Goal: Information Seeking & Learning: Learn about a topic

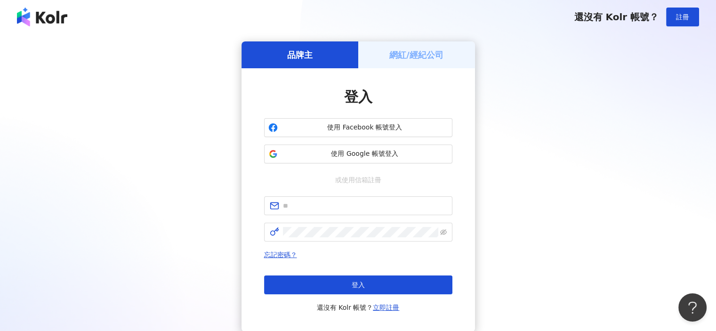
drag, startPoint x: 112, startPoint y: 238, endPoint x: 141, endPoint y: 231, distance: 30.0
click at [112, 238] on div "品牌主 網紅/經紀公司 登入 使用 Facebook 帳號登入 使用 Google 帳號登入 或使用信箱註冊 忘記密碼？ 登入 還沒有 Kolr 帳號？ 立即…" at bounding box center [358, 186] width 694 height 291
click at [324, 218] on form at bounding box center [358, 218] width 188 height 45
click at [328, 213] on span at bounding box center [358, 205] width 188 height 19
paste input "**********"
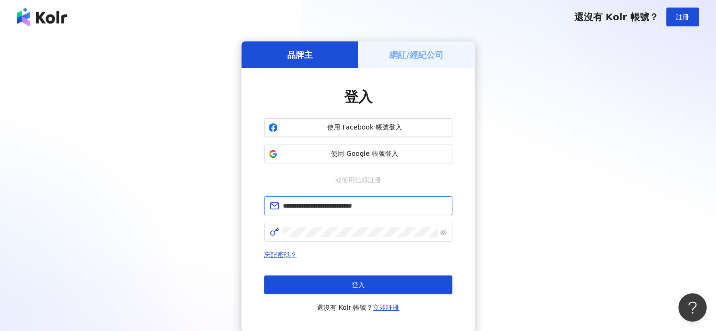
type input "**********"
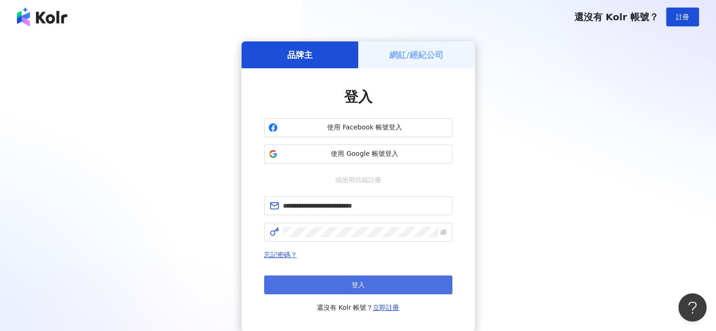
click at [416, 291] on button "登入" at bounding box center [358, 285] width 188 height 19
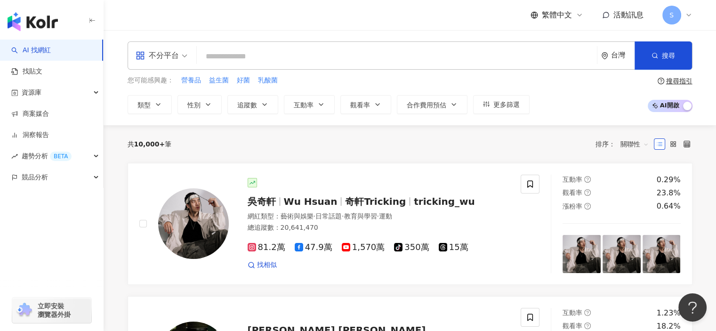
type input "*"
type input "****"
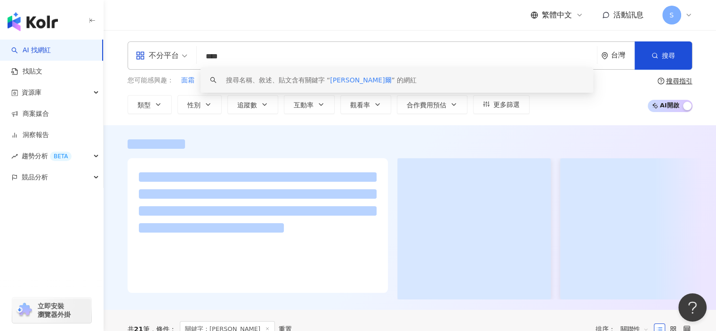
click at [443, 130] on div at bounding box center [410, 217] width 613 height 185
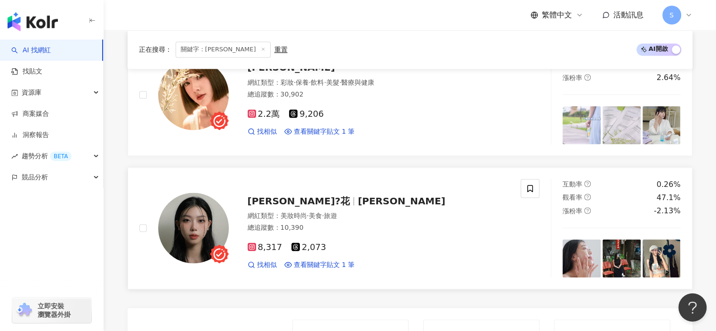
scroll to position [1601, 0]
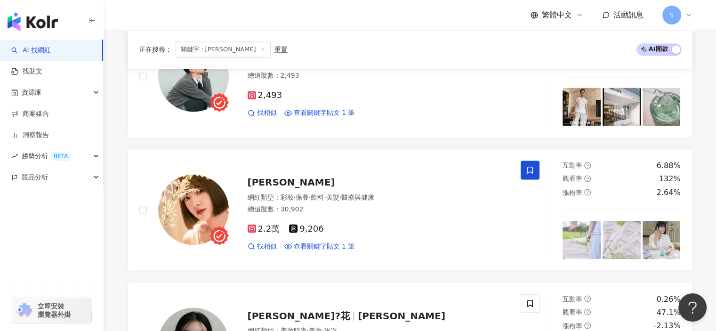
click at [262, 49] on line at bounding box center [263, 49] width 2 height 2
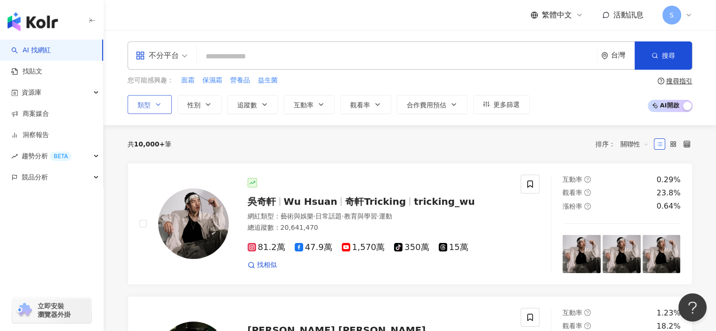
click at [155, 105] on icon "button" at bounding box center [158, 105] width 8 height 8
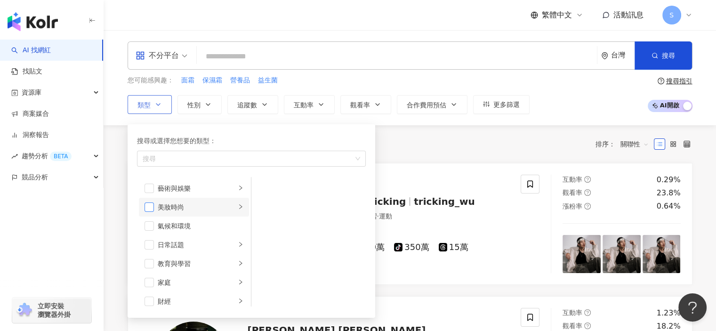
click at [146, 204] on span "button" at bounding box center [149, 207] width 9 height 9
click at [235, 120] on div "搜尋或選擇您想要的類型： 美妝時尚 藝術與娛樂 美妝時尚 氣候和環境 日常話題 教育與學習 家庭 財經 美食 命理占卜 遊戲 法政社會 生活風格 影視娛樂 醫…" at bounding box center [248, 219] width 240 height 198
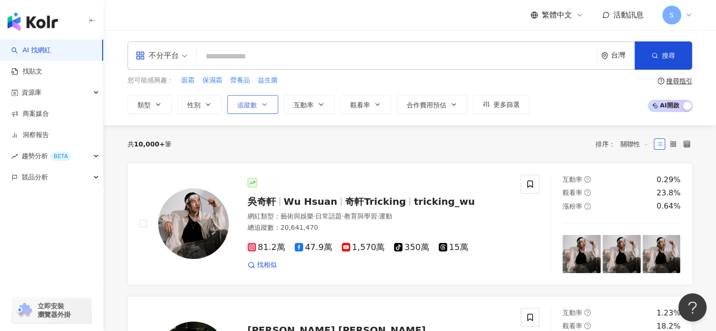
click at [253, 107] on span "追蹤數" at bounding box center [247, 105] width 20 height 8
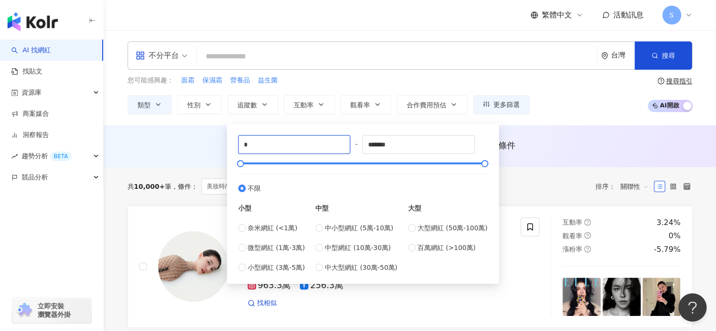
drag, startPoint x: 247, startPoint y: 139, endPoint x: 204, endPoint y: 133, distance: 43.2
type input "****"
click at [547, 155] on div "AI 推薦 ： 無結果，請嘗試搜尋其他語言關鍵字或條件" at bounding box center [410, 147] width 603 height 17
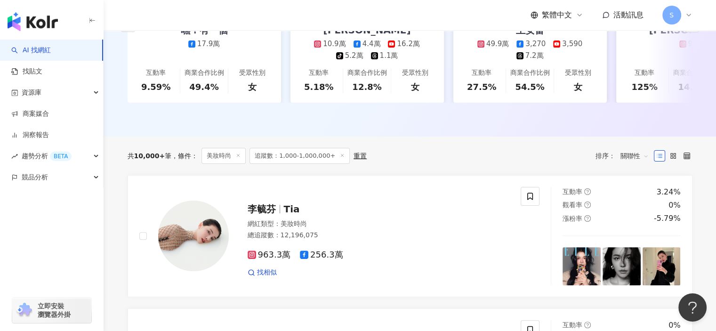
scroll to position [235, 0]
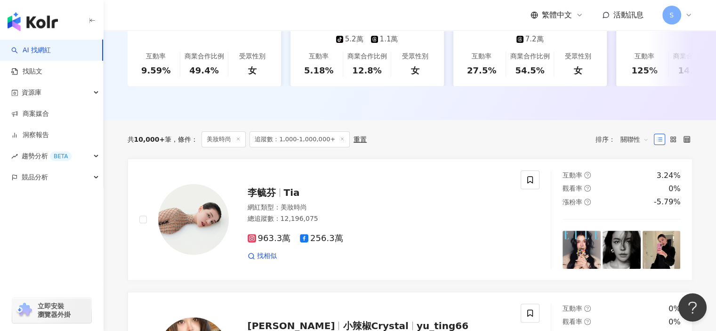
click at [631, 145] on span "關聯性" at bounding box center [635, 139] width 28 height 15
click at [641, 182] on div "追蹤數" at bounding box center [635, 181] width 24 height 10
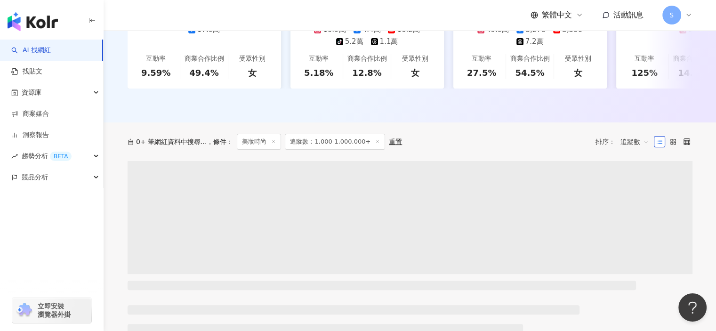
scroll to position [330, 0]
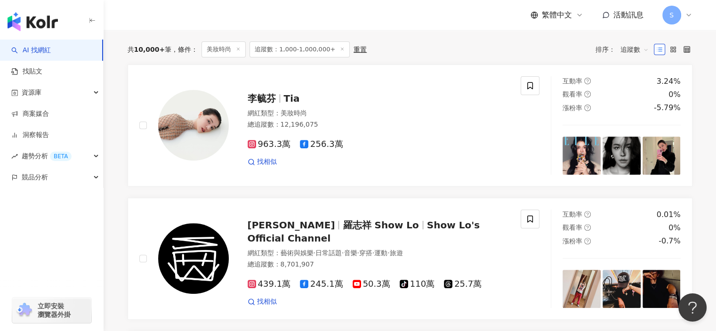
click at [631, 54] on span "追蹤數" at bounding box center [635, 49] width 28 height 15
click at [639, 88] on div "追蹤數" at bounding box center [635, 87] width 24 height 10
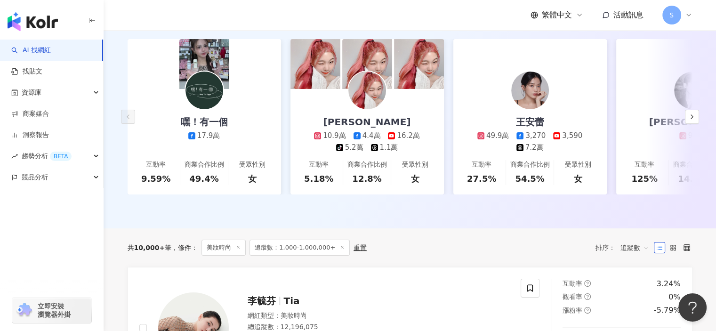
scroll to position [0, 0]
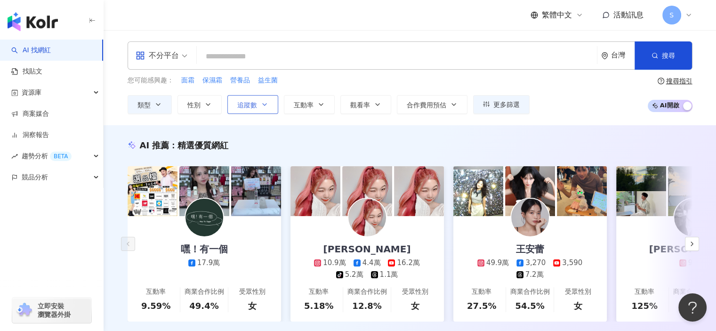
click at [255, 108] on span "追蹤數" at bounding box center [247, 105] width 20 height 8
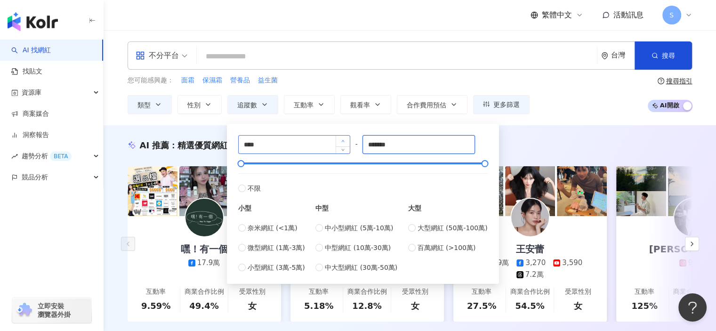
drag, startPoint x: 406, startPoint y: 143, endPoint x: 349, endPoint y: 141, distance: 56.5
click at [350, 141] on div "**** - ******* 不限 小型 奈米網紅 (<1萬) 微型網紅 (1萬-3萬) 小型網紅 (3萬-5萬) 中型 中小型網紅 (5萬-10萬) 中型網…" at bounding box center [363, 204] width 250 height 138
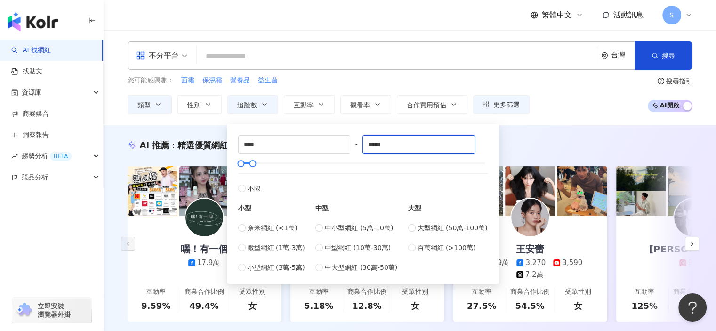
type input "*****"
click at [536, 138] on div "AI 推薦 ： 精選優質網紅 嘿！有一個 17.9萬 互動率 9.59% 商業合作比例 49.4% 受眾性別 女 李侑真 10.9萬 4.4萬 16.2萬 t…" at bounding box center [410, 240] width 613 height 230
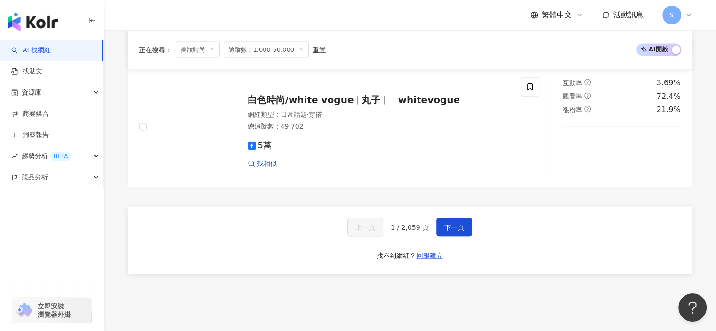
scroll to position [1858, 0]
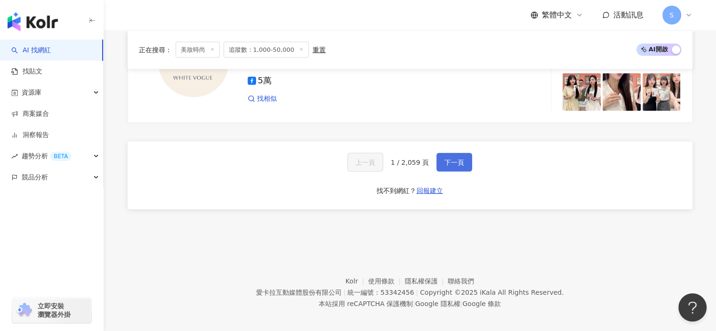
click at [462, 154] on button "下一頁" at bounding box center [455, 162] width 36 height 19
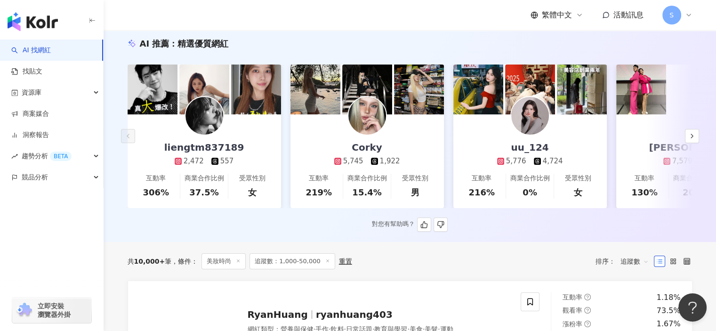
scroll to position [101, 0]
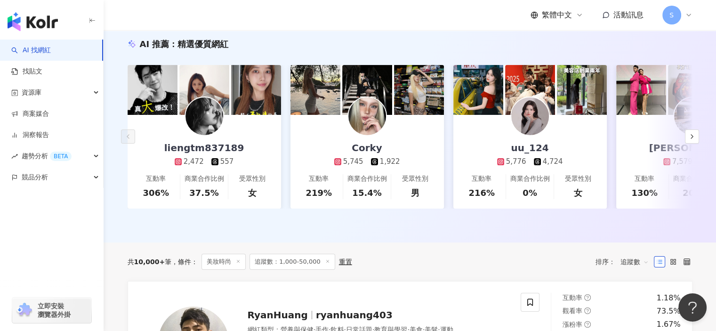
click at [439, 249] on div "共 10,000+ 筆 條件 ： 美妝時尚 追蹤數：1,000-50,000 重置 排序： 追蹤數" at bounding box center [410, 262] width 565 height 39
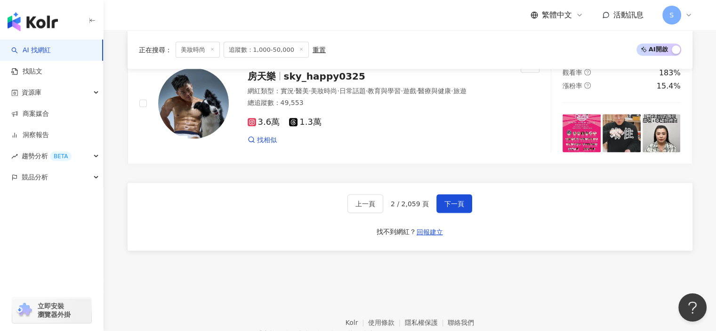
scroll to position [1914, 0]
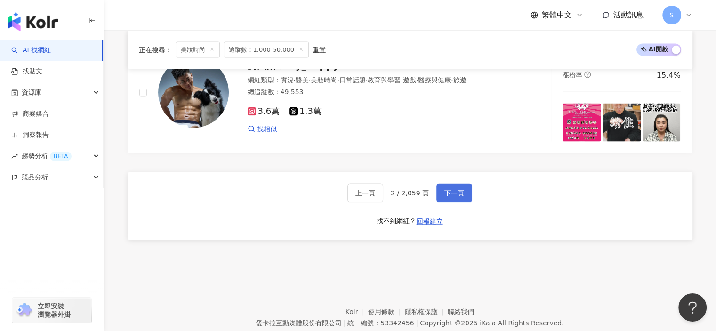
click at [455, 189] on span "下一頁" at bounding box center [455, 193] width 20 height 8
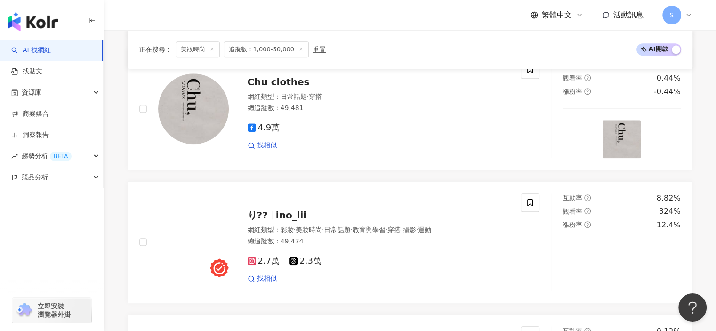
scroll to position [1014, 0]
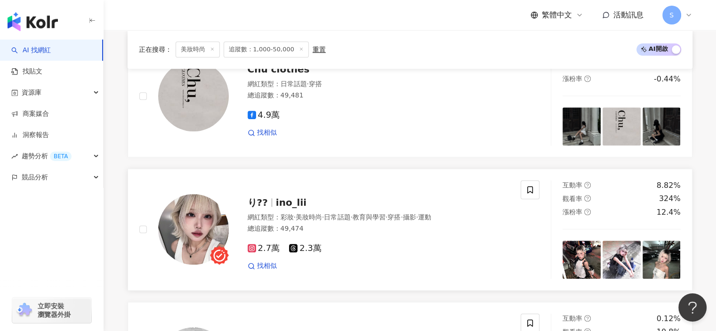
click at [211, 219] on img at bounding box center [193, 229] width 71 height 71
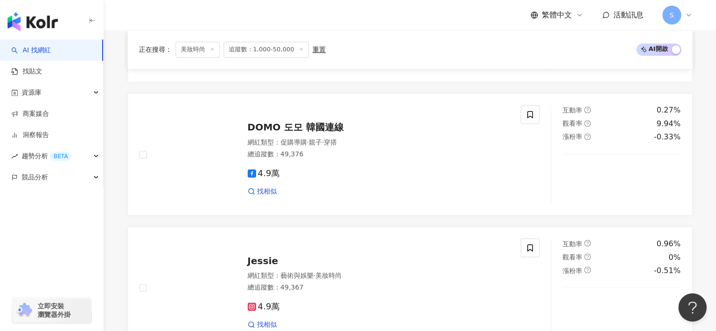
scroll to position [1767, 0]
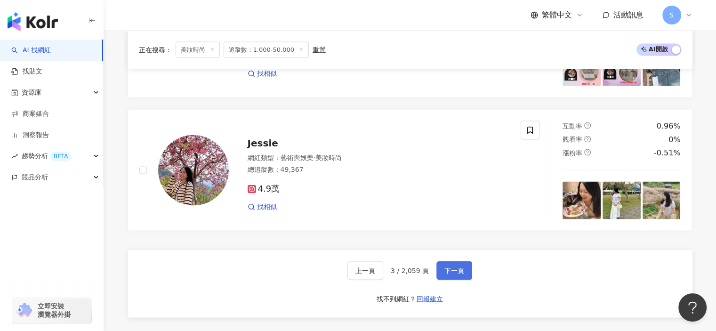
click at [452, 269] on span "下一頁" at bounding box center [455, 271] width 20 height 8
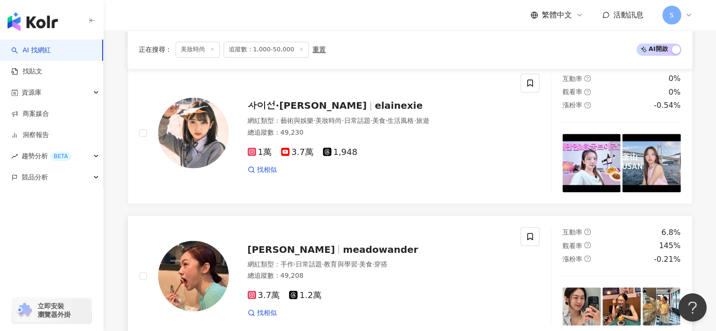
scroll to position [1646, 0]
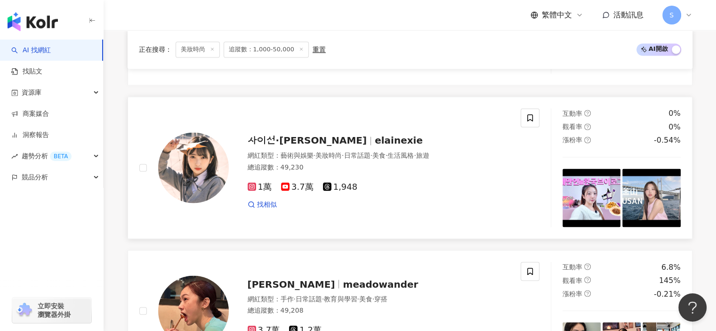
click at [603, 210] on img at bounding box center [592, 198] width 58 height 58
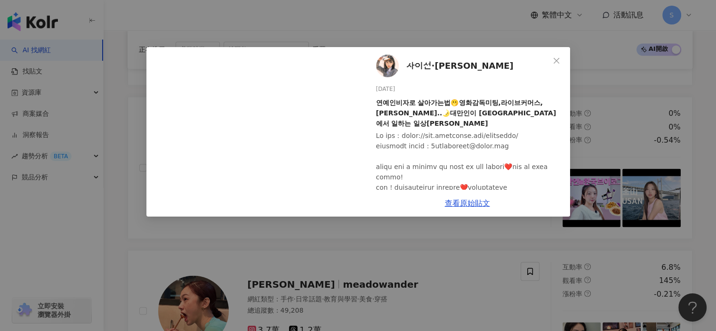
click at [613, 109] on div "사이선·謝儀璇 2024/12/8 연예인비자로 살아가는법🫢영화감독미팅,라이브커머스,나이트루틴케어..🌛대만인이 한국에서 일하는 일상브이로그…" at bounding box center [358, 165] width 716 height 331
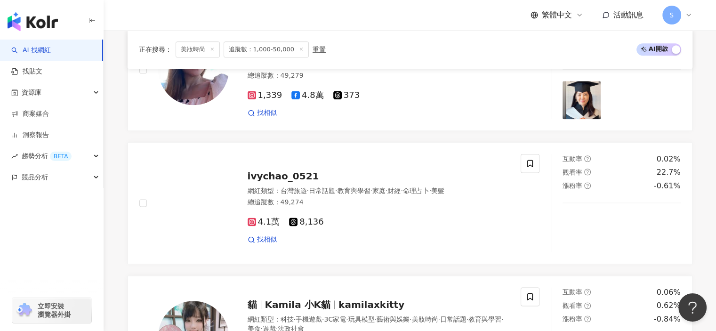
scroll to position [1175, 0]
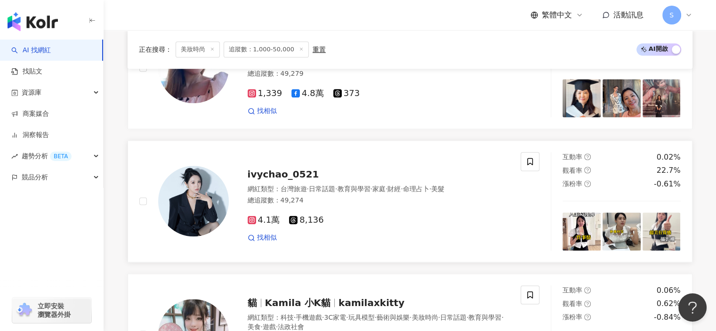
click at [627, 240] on img at bounding box center [622, 231] width 38 height 38
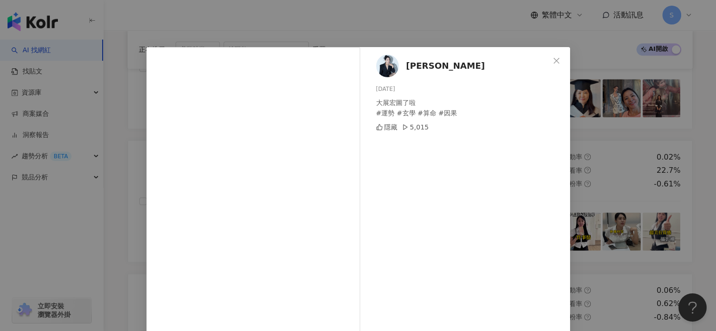
click at [601, 187] on div "珮君Ivy 2025/8/21 大展宏圖了啦 #運勢 #玄學 #算命 #因果 隱藏 5,015 查看原始貼文" at bounding box center [358, 165] width 716 height 331
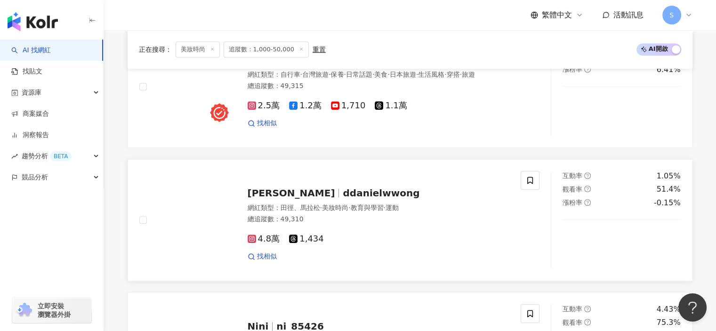
scroll to position [657, 0]
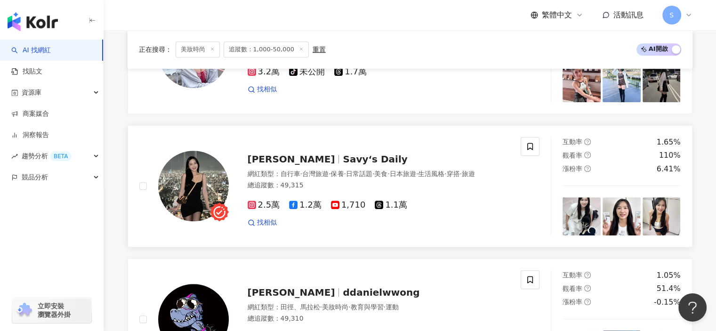
click at [636, 226] on img at bounding box center [622, 216] width 38 height 38
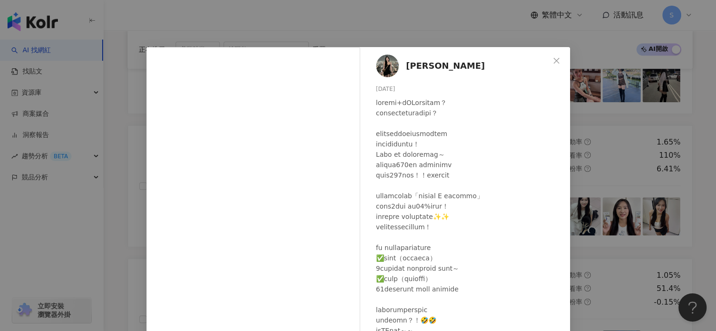
click at [603, 197] on div "Savy 婕寧 2025/8/15 128 13 2,875 查看原始貼文" at bounding box center [358, 165] width 716 height 331
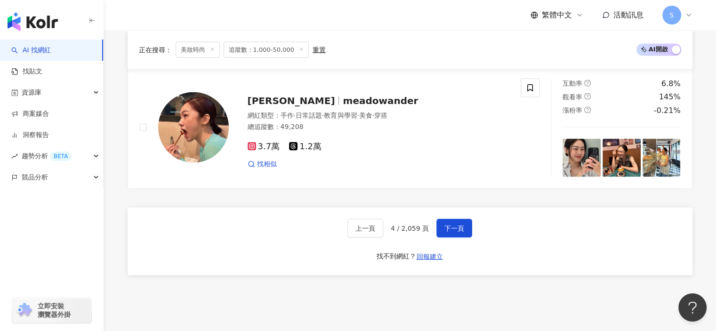
scroll to position [1831, 0]
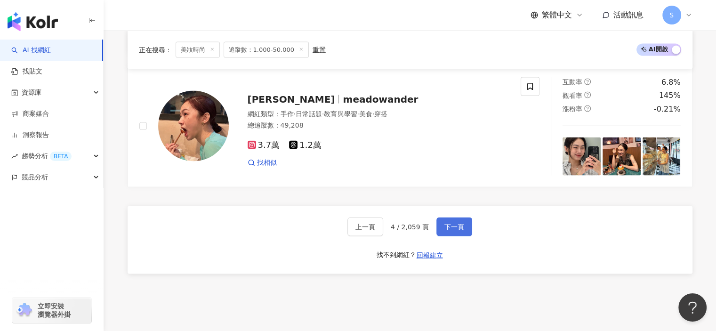
click at [457, 225] on button "下一頁" at bounding box center [455, 227] width 36 height 19
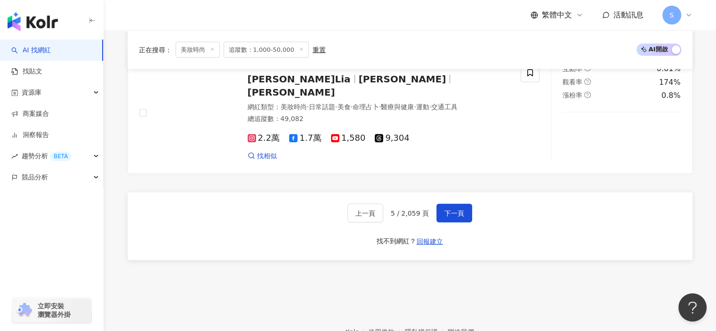
scroll to position [1815, 0]
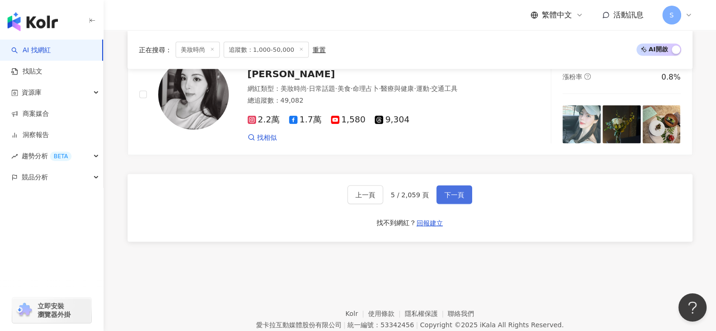
click at [451, 199] on span "下一頁" at bounding box center [455, 195] width 20 height 8
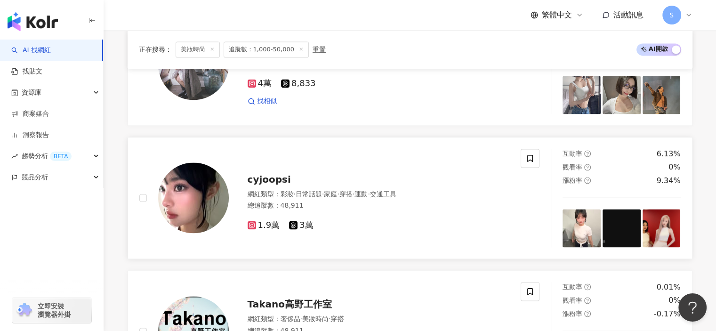
scroll to position [1322, 0]
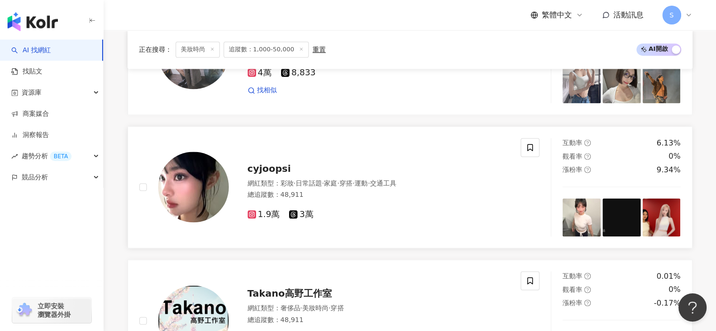
click at [586, 219] on img at bounding box center [582, 217] width 38 height 38
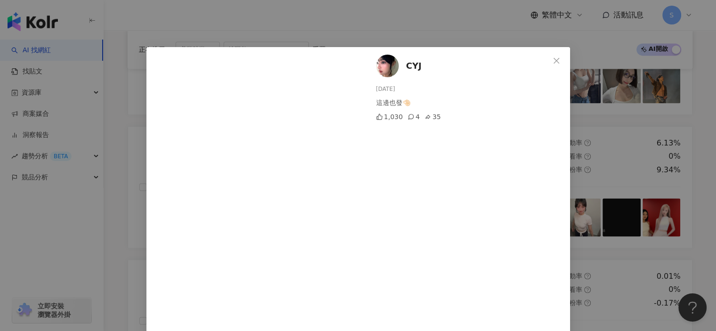
click at [610, 188] on div "CYJ 2025/8/23 這邊也發🤏🏻 1,030 4 35 查看原始貼文" at bounding box center [358, 165] width 716 height 331
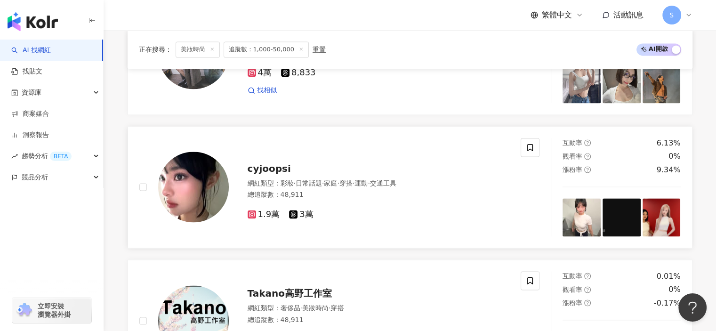
click at [197, 180] on img at bounding box center [193, 187] width 71 height 71
click at [657, 232] on img at bounding box center [662, 217] width 38 height 38
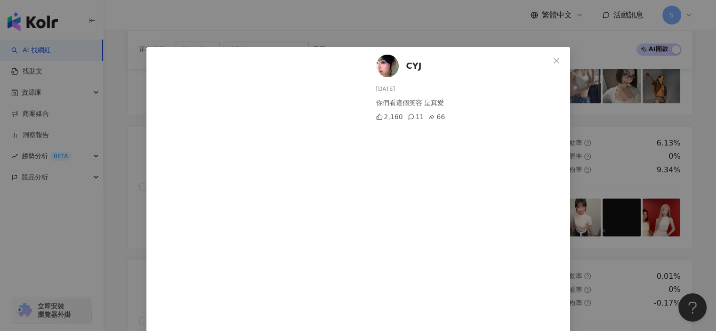
scroll to position [30, 0]
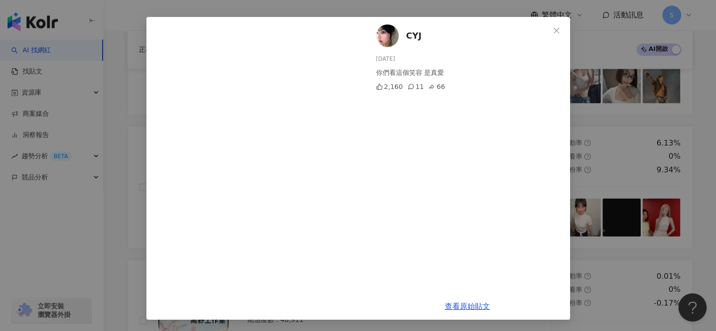
click at [593, 47] on div "CYJ 2025/8/19 你們看這個笑容 是真愛 2,160 11 66 查看原始貼文" at bounding box center [358, 165] width 716 height 331
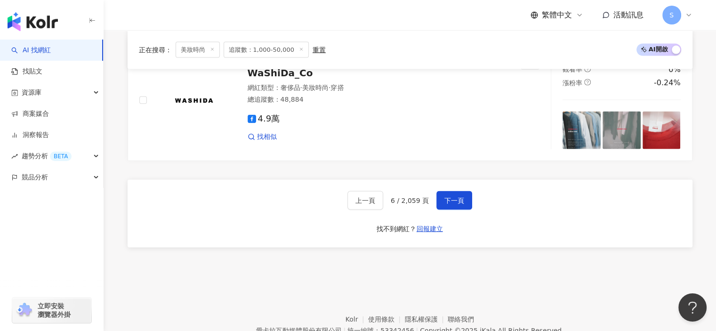
scroll to position [1841, 0]
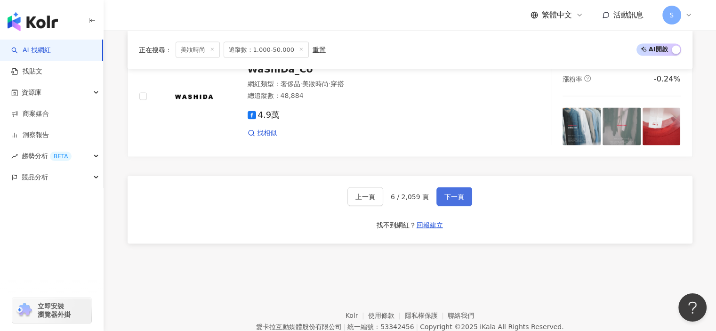
click at [456, 195] on button "下一頁" at bounding box center [455, 196] width 36 height 19
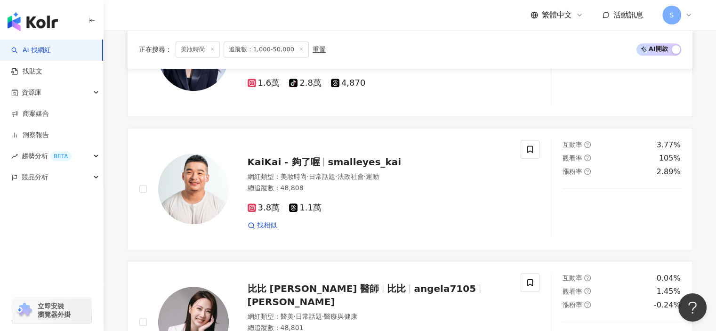
scroll to position [1814, 0]
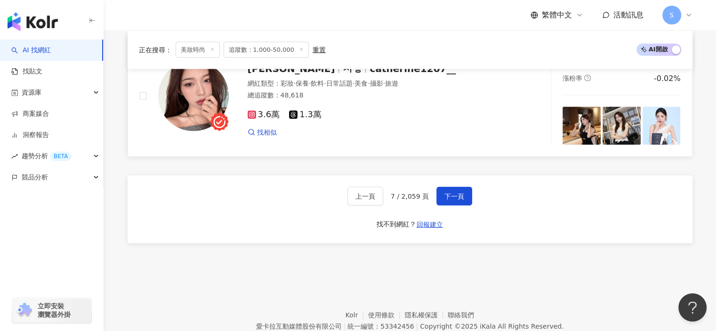
click at [655, 128] on img at bounding box center [662, 126] width 38 height 38
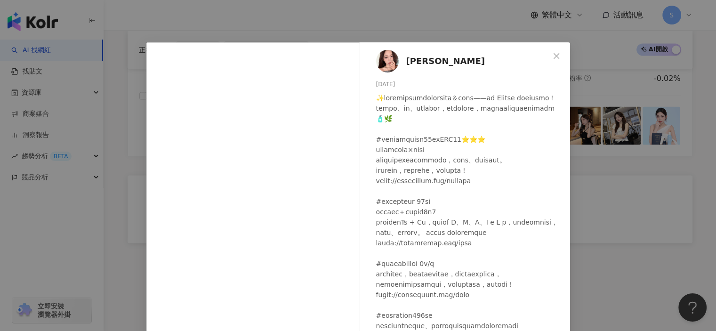
scroll to position [0, 0]
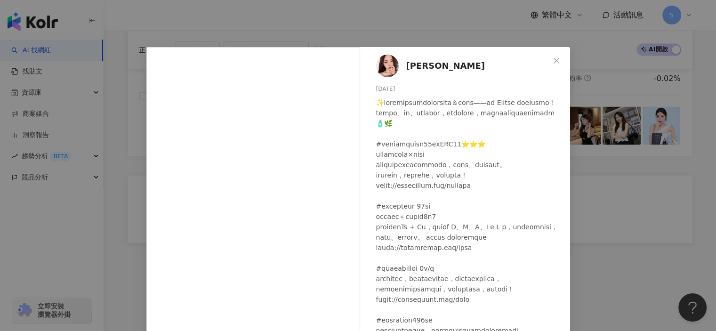
click at [409, 66] on span "詩婷" at bounding box center [445, 65] width 79 height 13
click at [631, 181] on div "詩婷 2025/8/1 隱藏 9 查看原始貼文" at bounding box center [358, 165] width 716 height 331
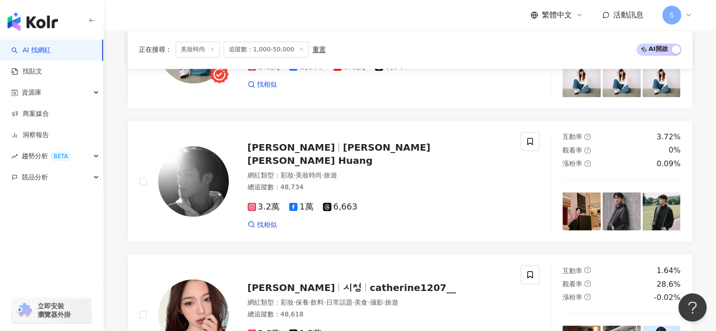
scroll to position [1858, 0]
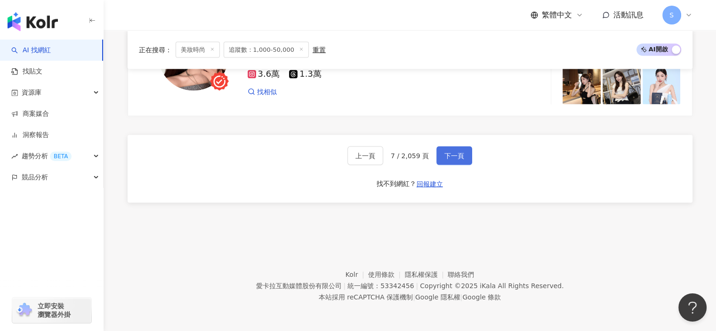
click at [445, 154] on span "下一頁" at bounding box center [455, 156] width 20 height 8
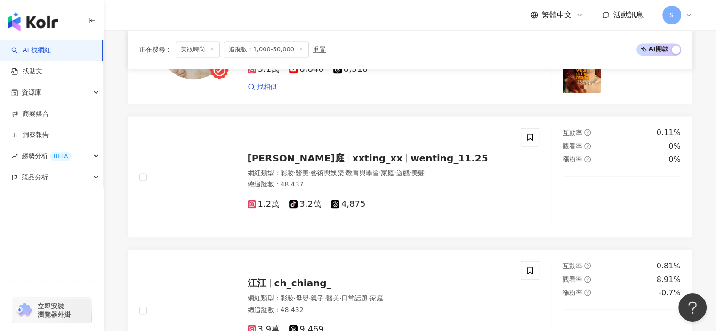
scroll to position [1461, 0]
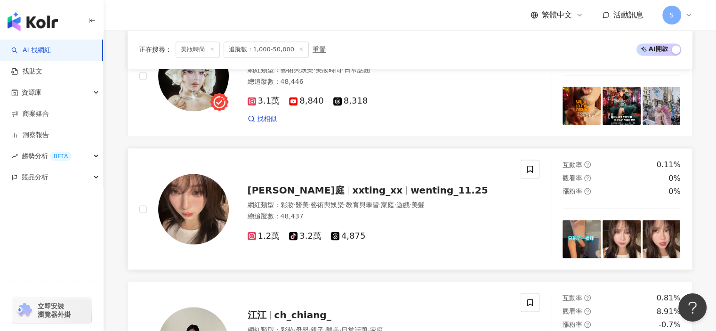
click at [618, 250] on img at bounding box center [622, 239] width 38 height 38
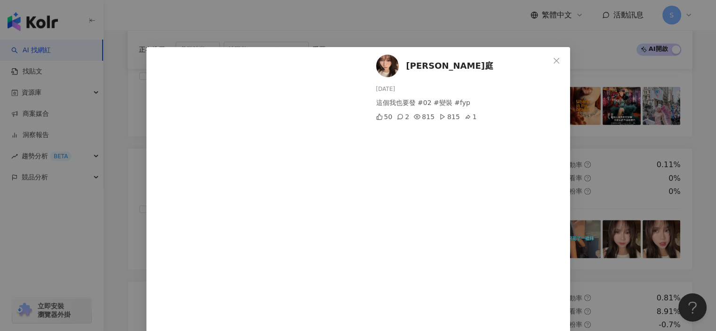
click at [557, 58] on span "Close" at bounding box center [556, 61] width 19 height 8
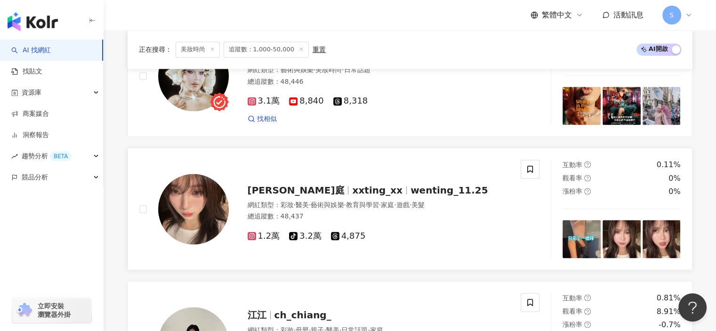
click at [198, 212] on img at bounding box center [193, 209] width 71 height 71
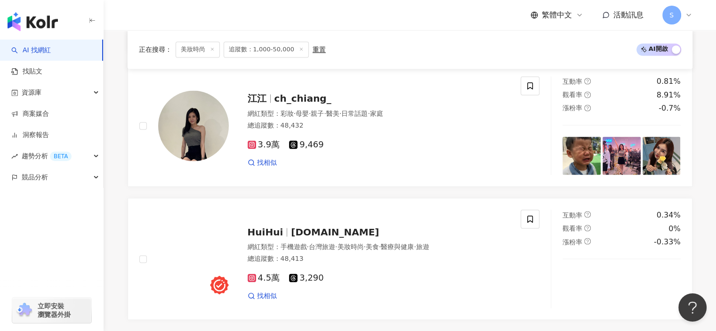
scroll to position [1791, 0]
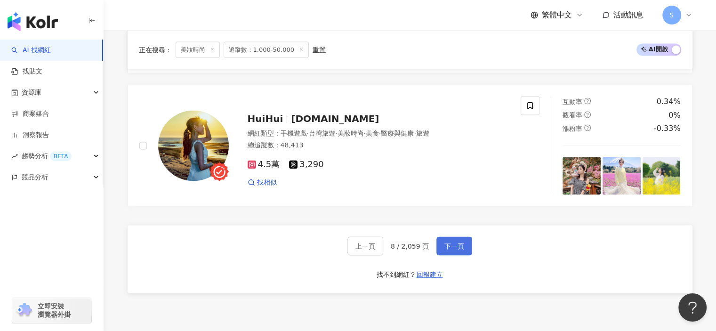
click at [442, 243] on button "下一頁" at bounding box center [455, 246] width 36 height 19
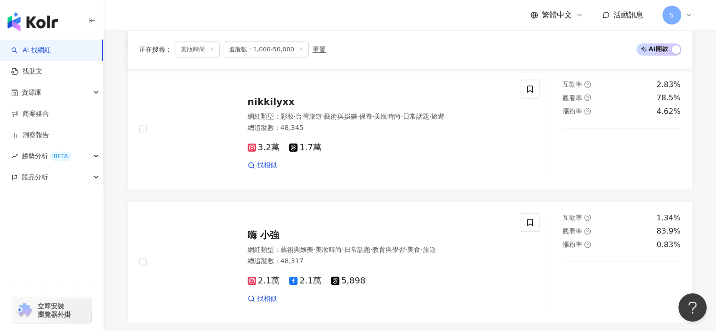
scroll to position [1246, 0]
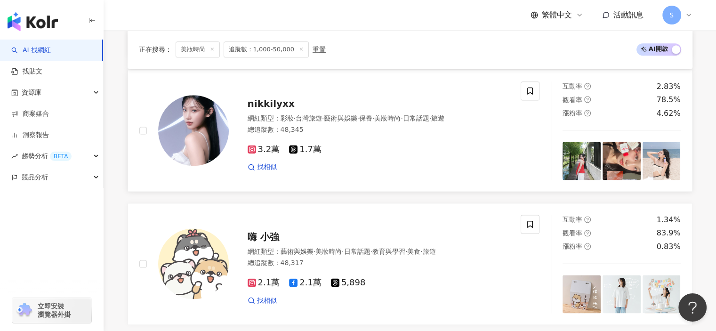
click at [626, 171] on img at bounding box center [622, 161] width 38 height 38
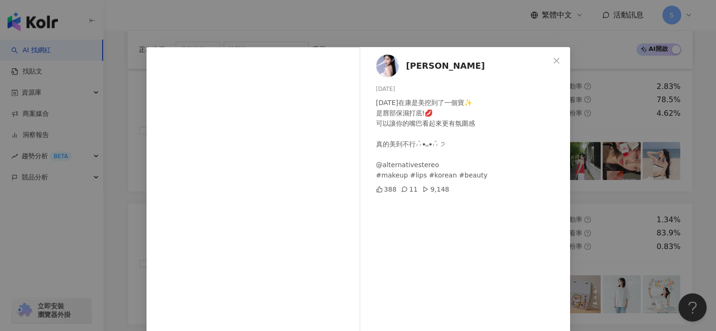
click at [430, 65] on span "Nikki Lee 木子" at bounding box center [445, 65] width 79 height 13
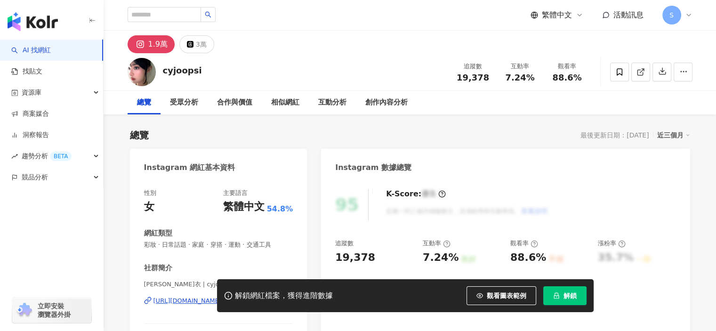
scroll to position [94, 0]
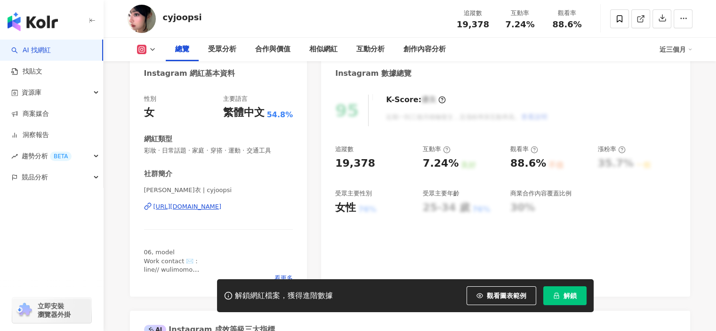
click at [222, 211] on div "https://www.instagram.com/cyjoopsi/" at bounding box center [188, 207] width 68 height 8
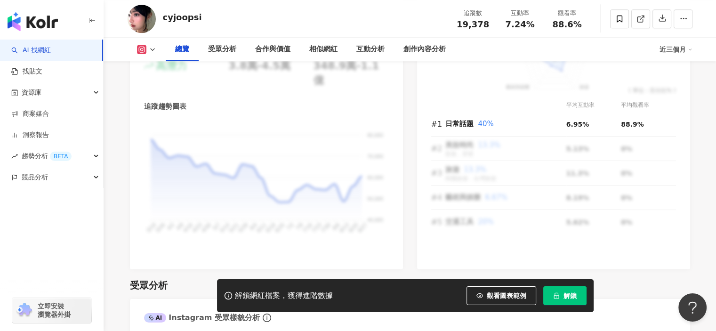
scroll to position [612, 0]
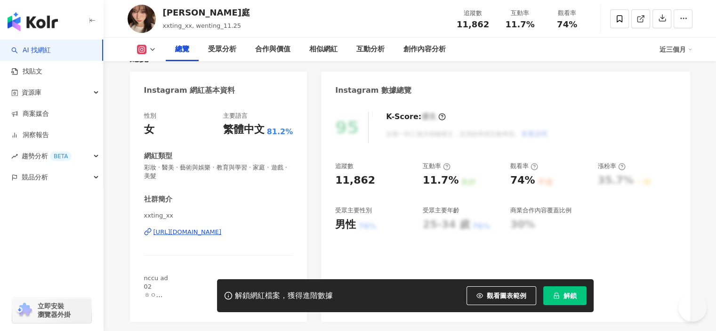
scroll to position [94, 0]
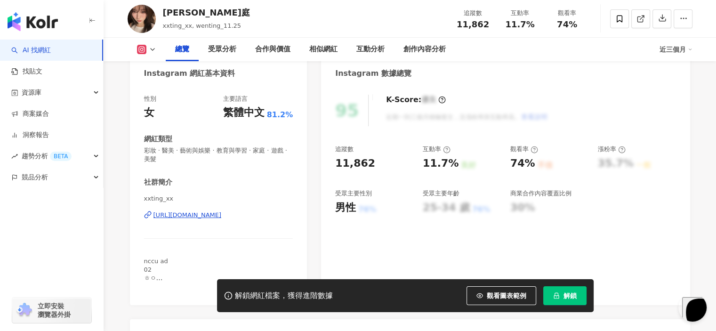
click at [222, 217] on div "https://www.instagram.com/xxting_xx/" at bounding box center [188, 215] width 68 height 8
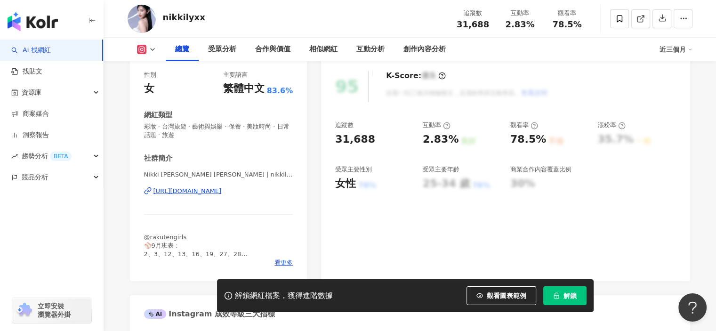
click at [222, 187] on div "[URL][DOMAIN_NAME]" at bounding box center [188, 191] width 68 height 8
